Goal: Task Accomplishment & Management: Manage account settings

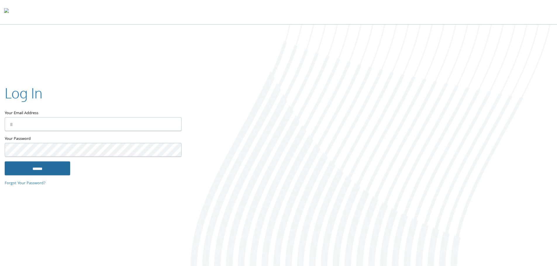
type input "**********"
click at [47, 172] on input "******" at bounding box center [37, 168] width 65 height 14
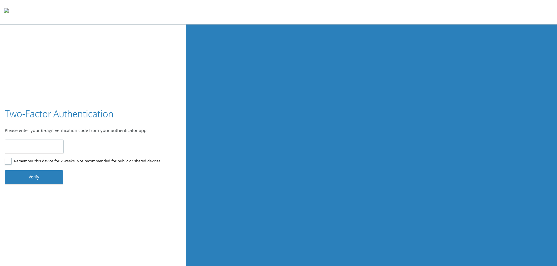
type input "******"
